Goal: Navigation & Orientation: Find specific page/section

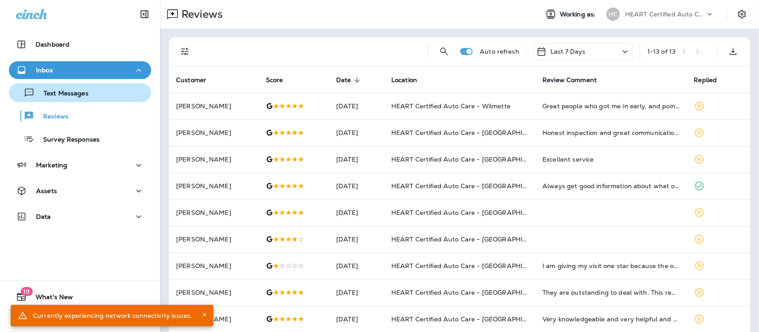
click at [73, 92] on p "Text Messages" at bounding box center [62, 94] width 54 height 8
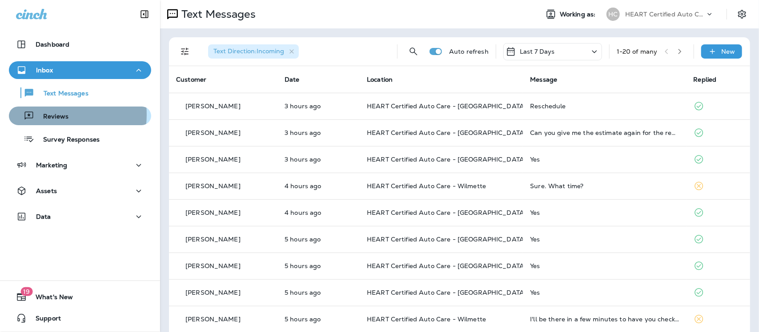
click at [43, 115] on p "Reviews" at bounding box center [51, 117] width 34 height 8
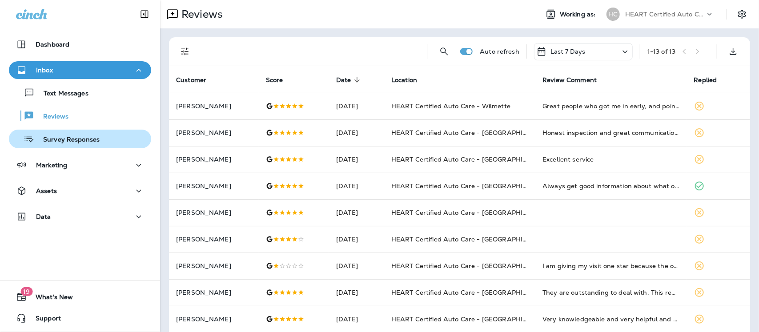
click at [61, 142] on p "Survey Responses" at bounding box center [66, 140] width 65 height 8
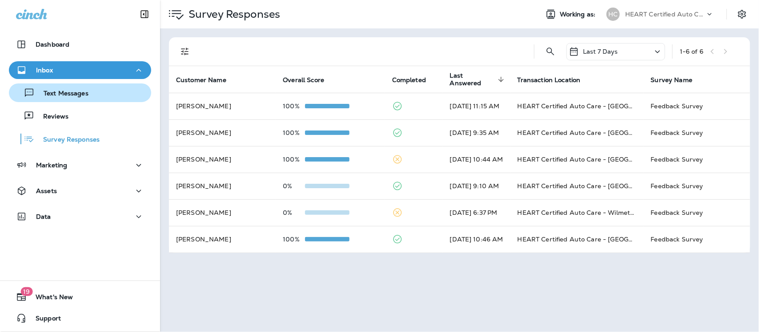
click at [56, 91] on p "Text Messages" at bounding box center [62, 94] width 54 height 8
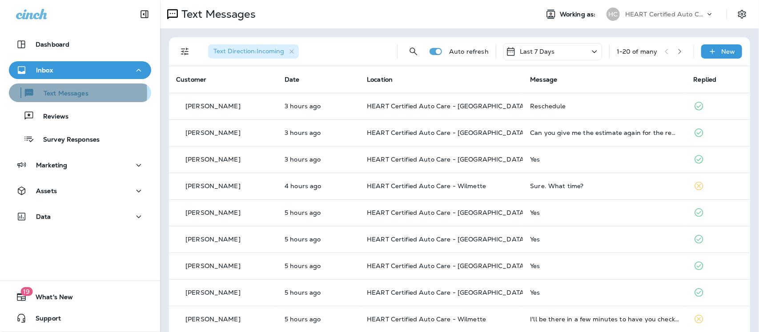
click at [72, 93] on p "Text Messages" at bounding box center [62, 94] width 54 height 8
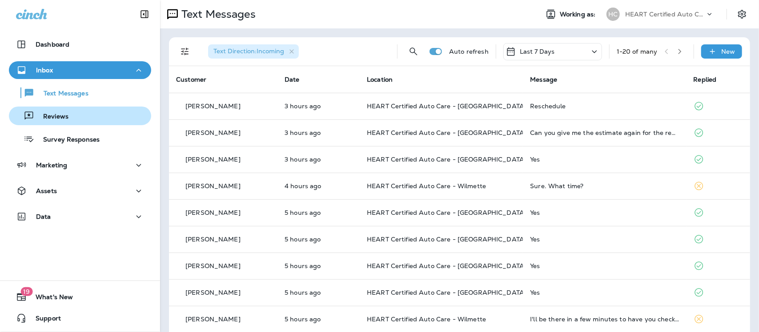
click at [63, 118] on p "Reviews" at bounding box center [51, 117] width 34 height 8
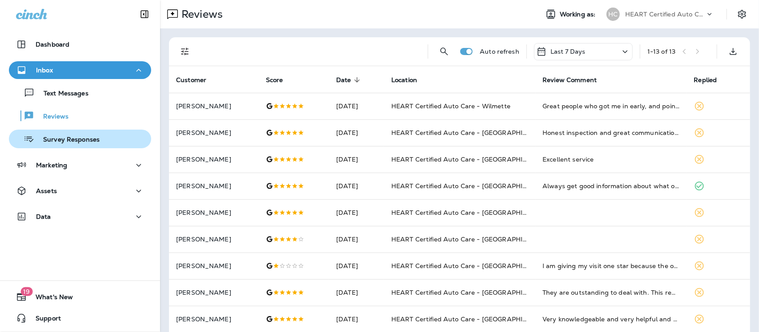
click at [56, 144] on div "Survey Responses" at bounding box center [55, 138] width 87 height 13
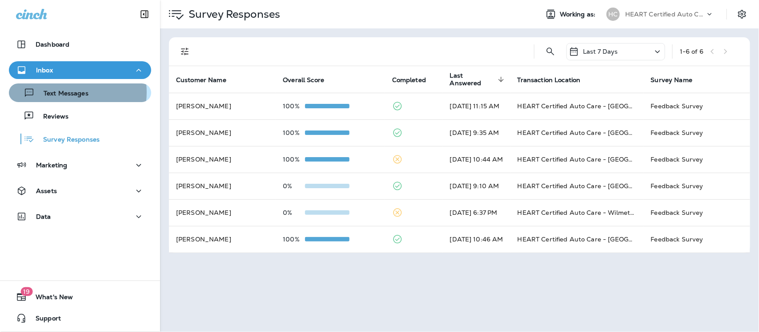
click at [64, 92] on p "Text Messages" at bounding box center [62, 94] width 54 height 8
